Goal: Find contact information: Find contact information

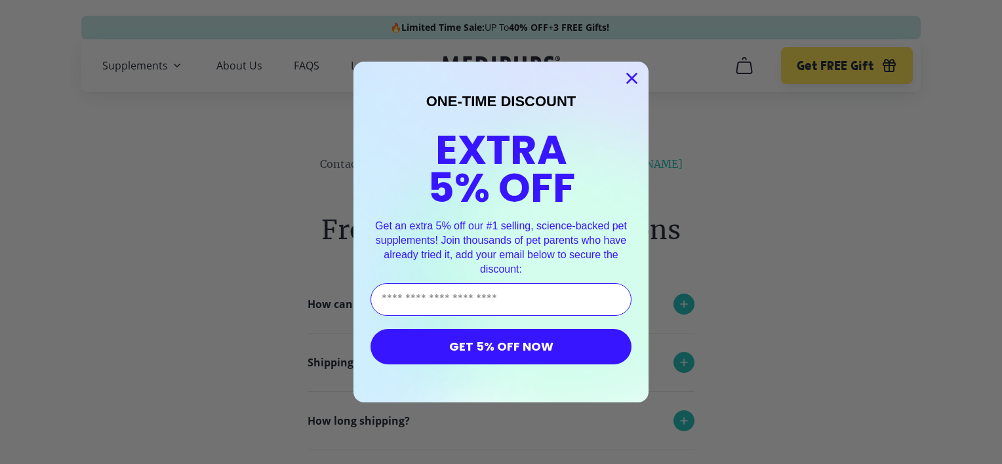
click at [628, 78] on icon "Close dialog" at bounding box center [632, 78] width 9 height 9
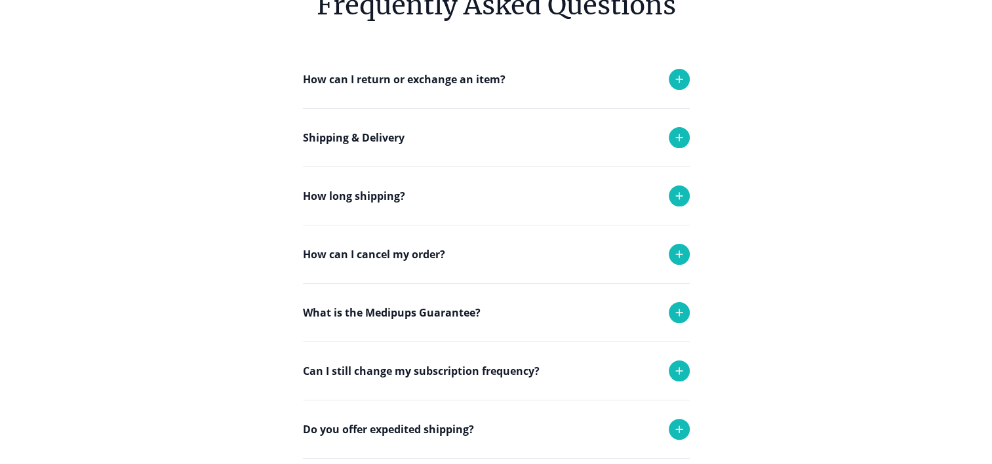
scroll to position [262, 0]
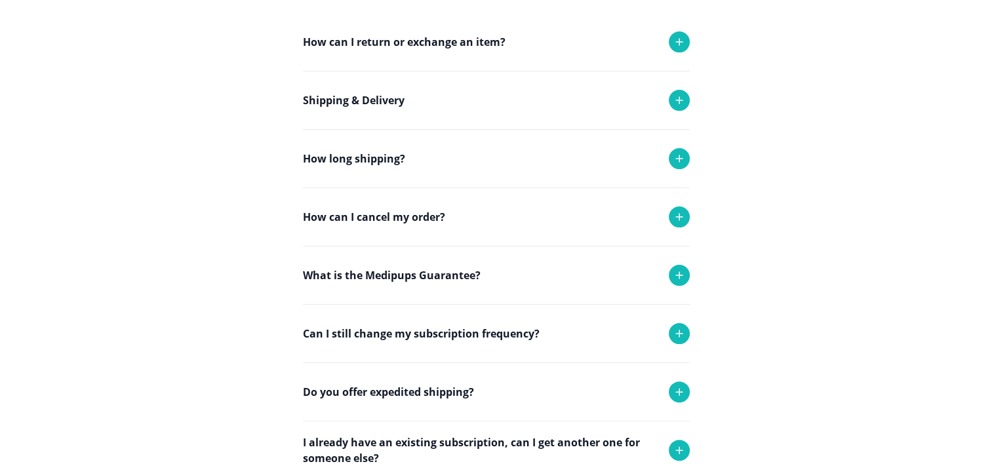
click at [679, 211] on icon at bounding box center [679, 217] width 16 height 16
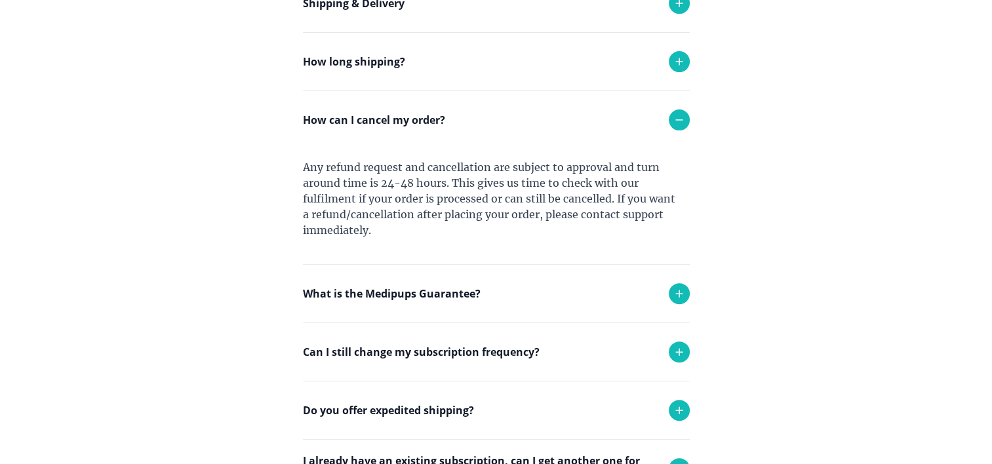
scroll to position [393, 0]
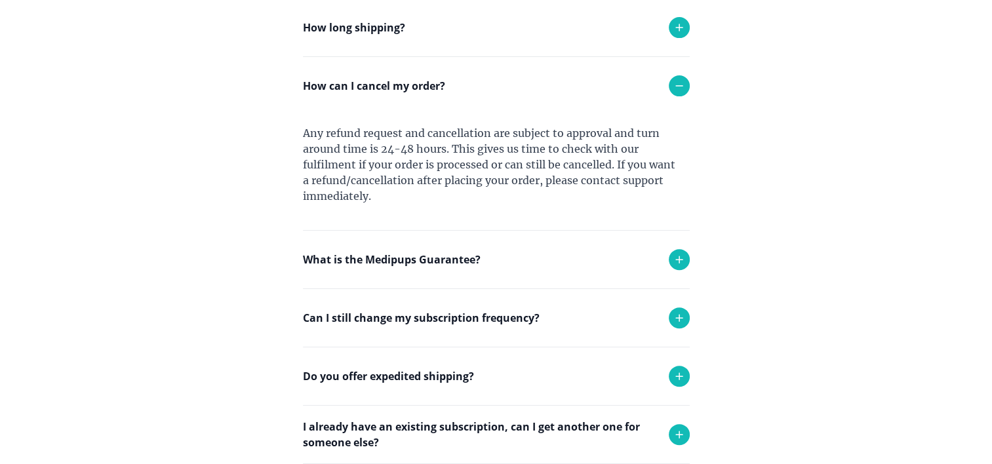
click at [672, 256] on icon at bounding box center [679, 260] width 16 height 16
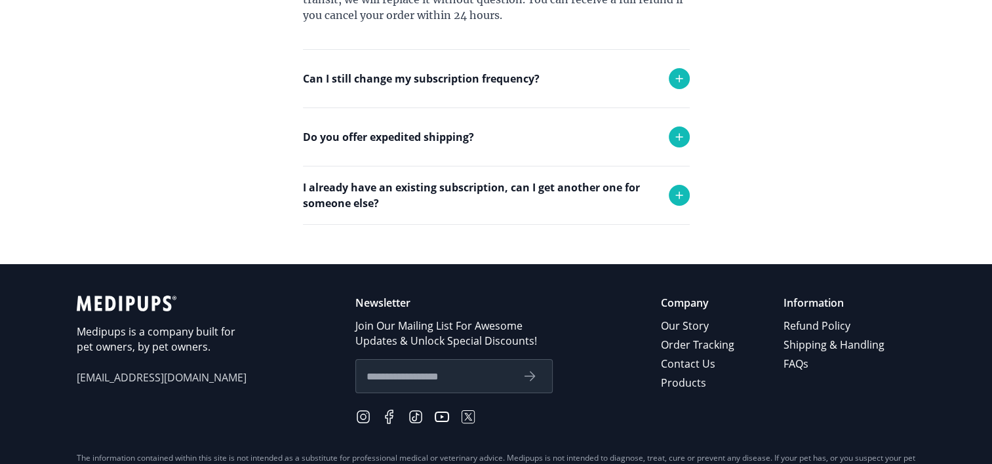
scroll to position [721, 0]
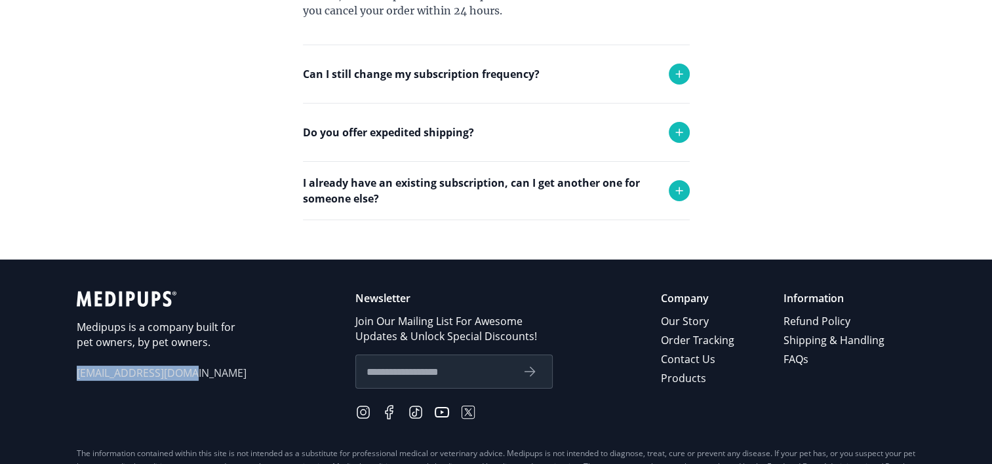
drag, startPoint x: 77, startPoint y: 370, endPoint x: 212, endPoint y: 380, distance: 136.1
click at [212, 380] on div "Medipups is a company built for pet owners, by pet owners. support@medipups.com" at bounding box center [162, 357] width 170 height 132
copy span "[EMAIL_ADDRESS][DOMAIN_NAME]"
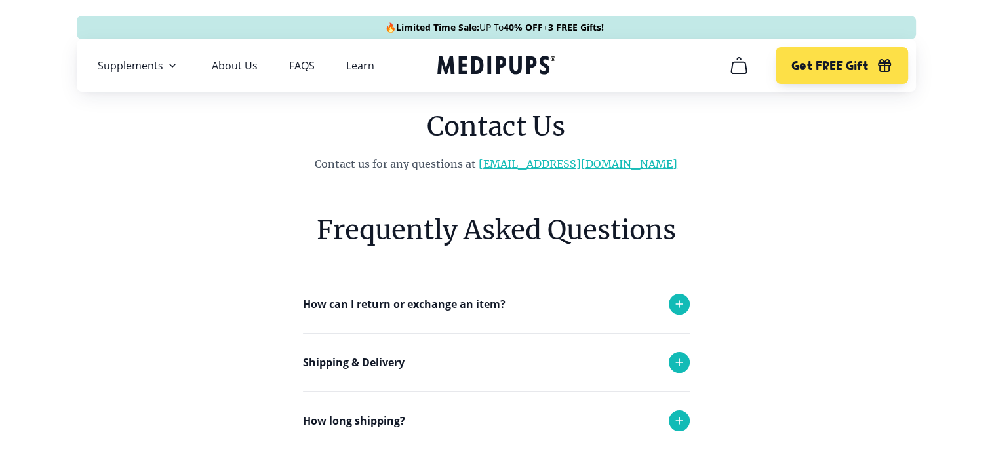
click at [527, 160] on link "[EMAIL_ADDRESS][DOMAIN_NAME]" at bounding box center [578, 163] width 199 height 13
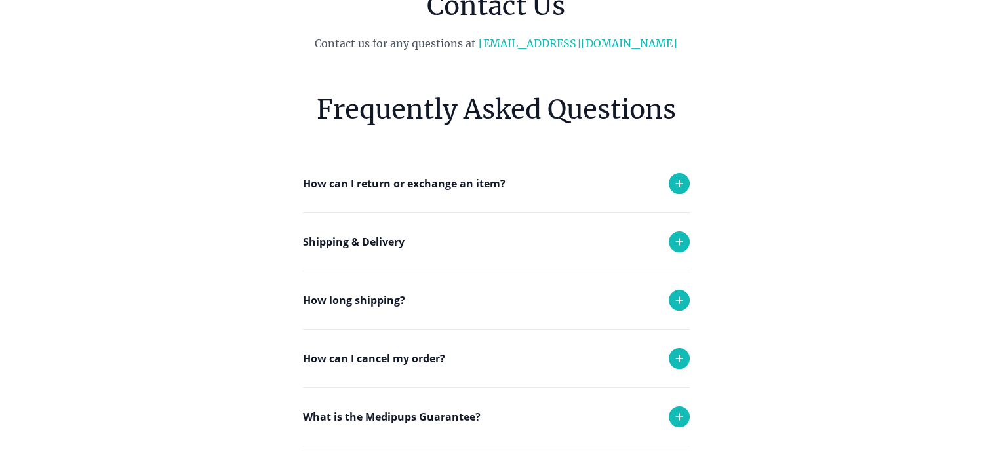
scroll to position [131, 0]
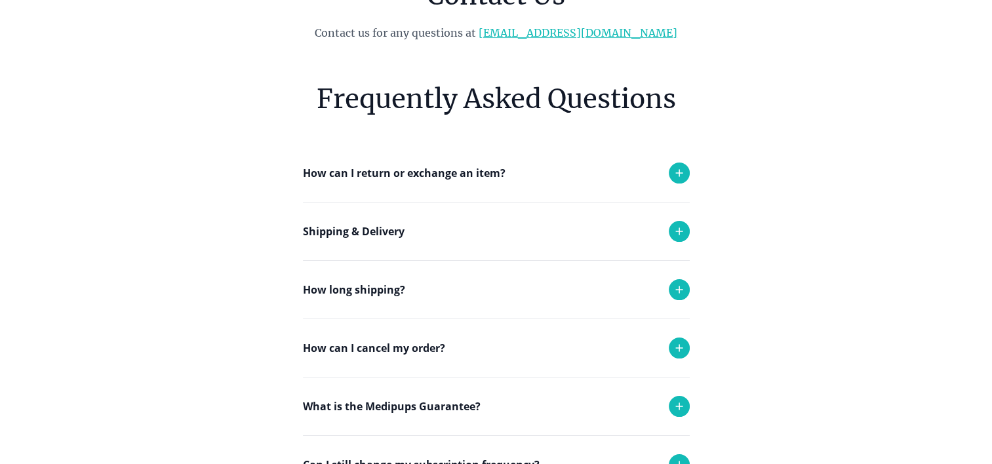
click at [557, 31] on link "[EMAIL_ADDRESS][DOMAIN_NAME]" at bounding box center [578, 32] width 199 height 13
click at [564, 30] on link "[EMAIL_ADDRESS][DOMAIN_NAME]" at bounding box center [578, 32] width 199 height 13
